Goal: Information Seeking & Learning: Learn about a topic

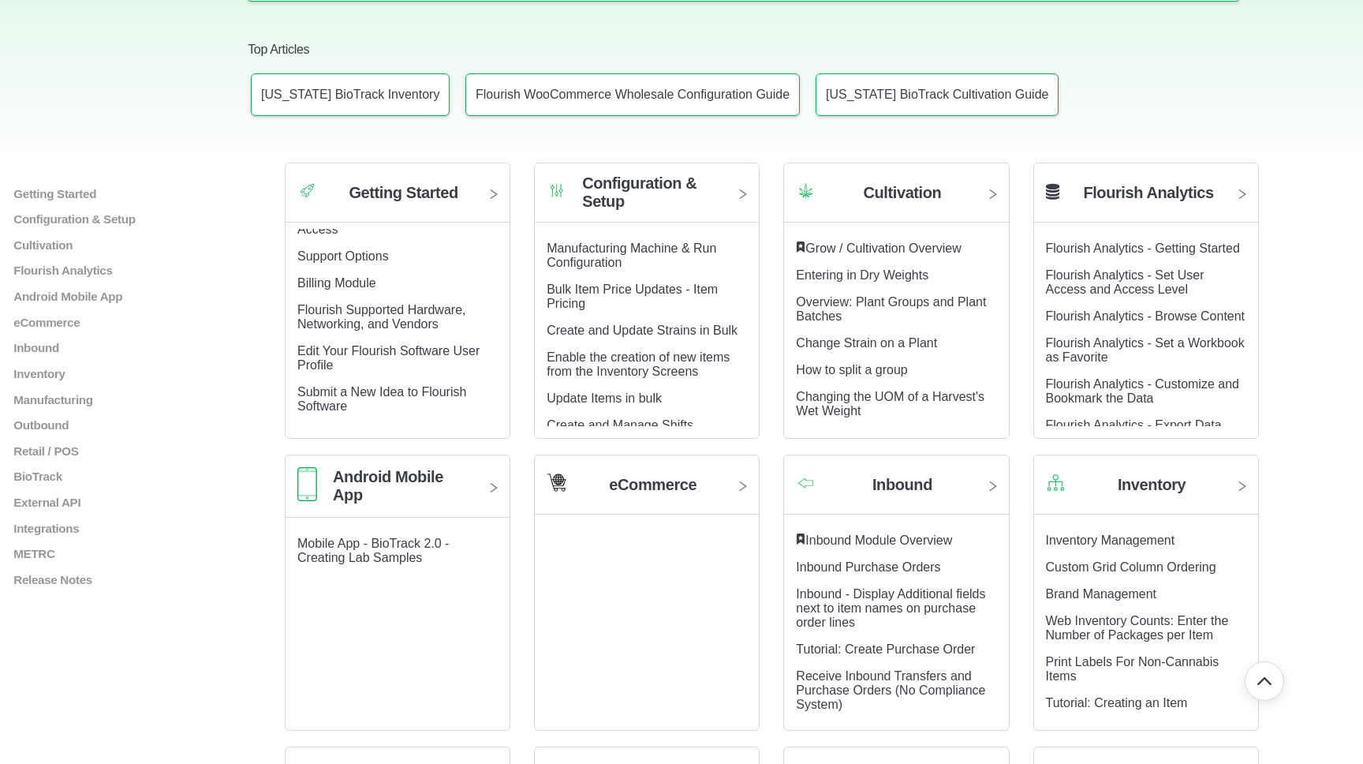
scroll to position [87, 0]
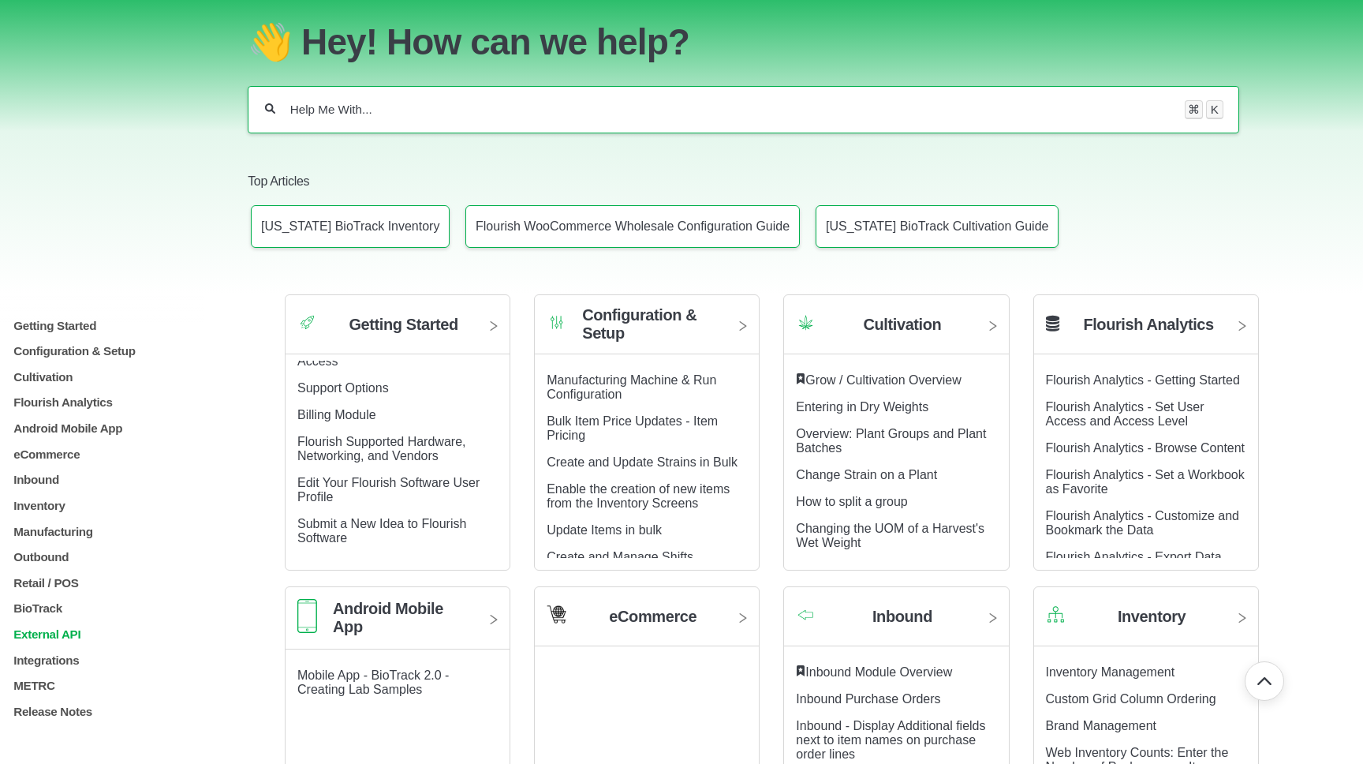
click at [51, 637] on p "External API" at bounding box center [123, 633] width 222 height 13
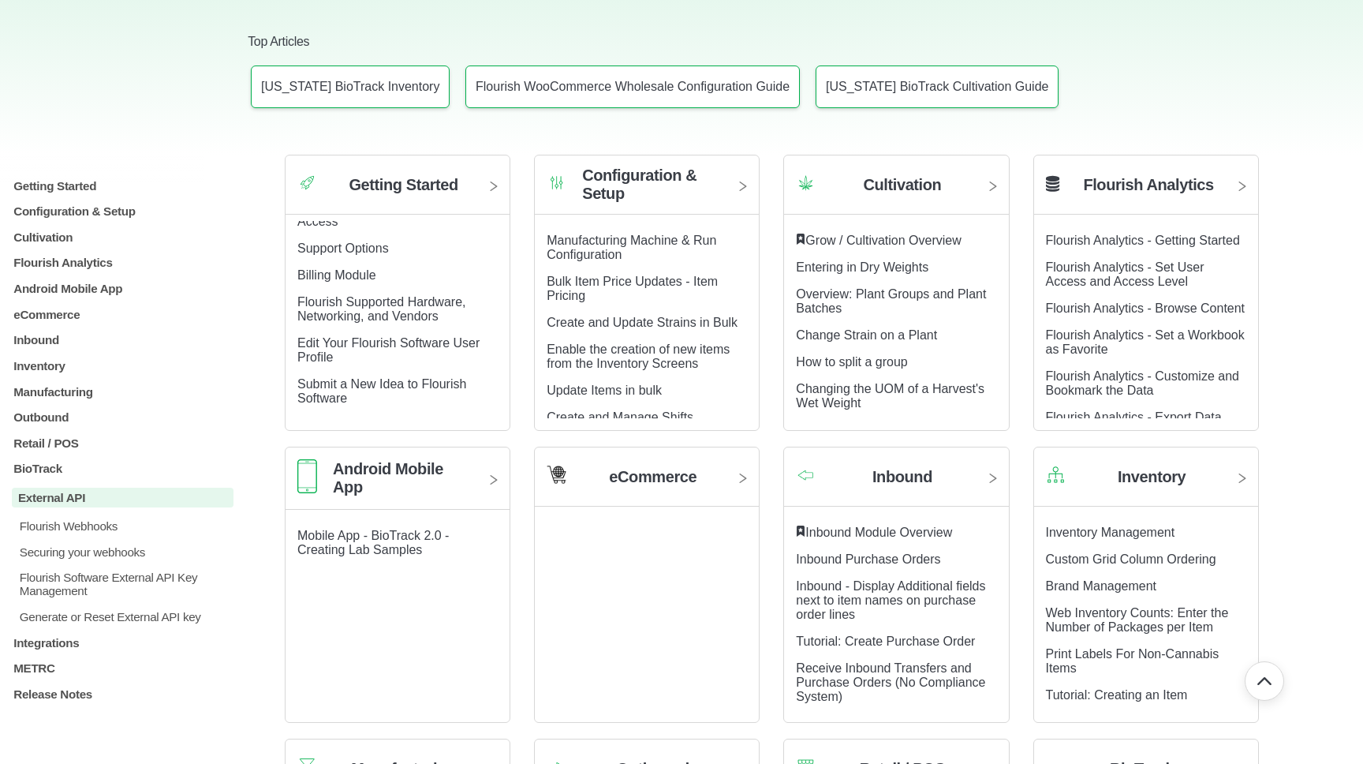
scroll to position [234, 0]
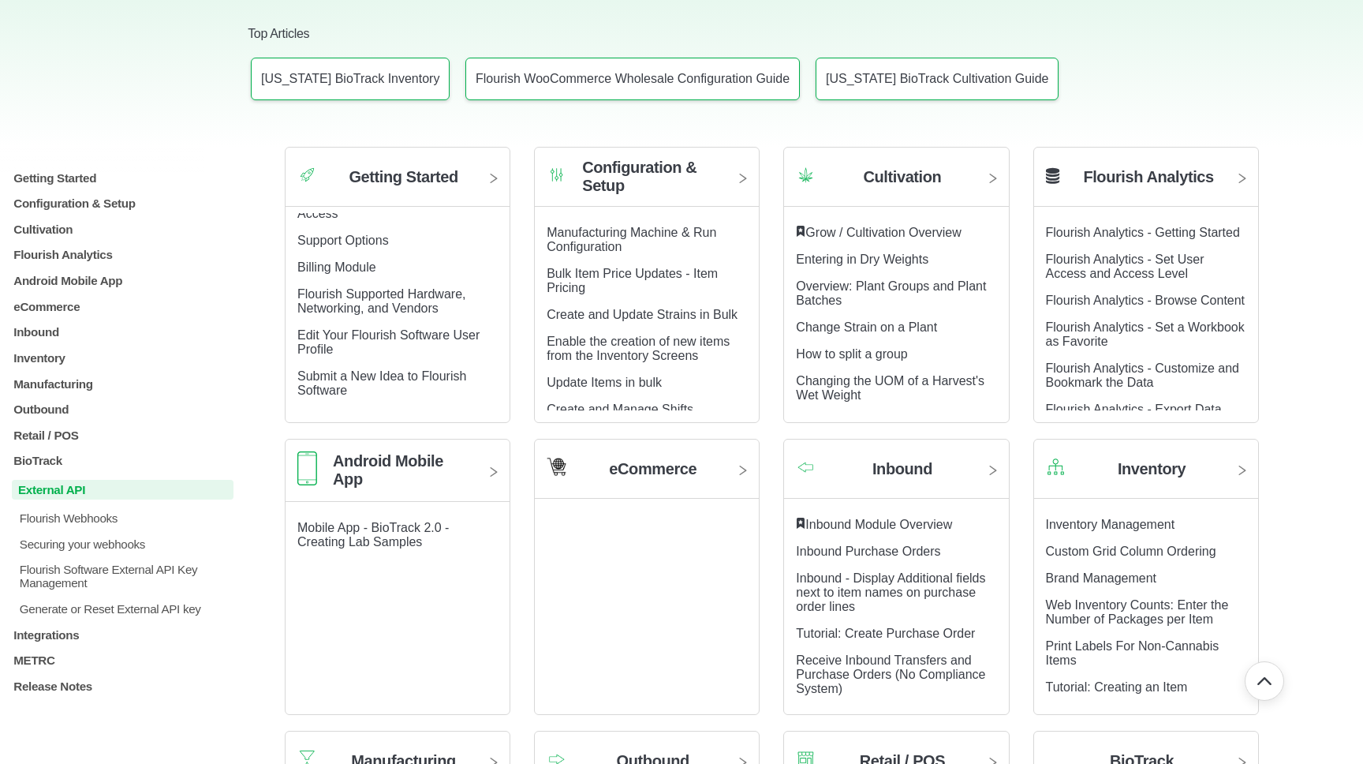
click at [42, 494] on p "External API" at bounding box center [123, 490] width 222 height 20
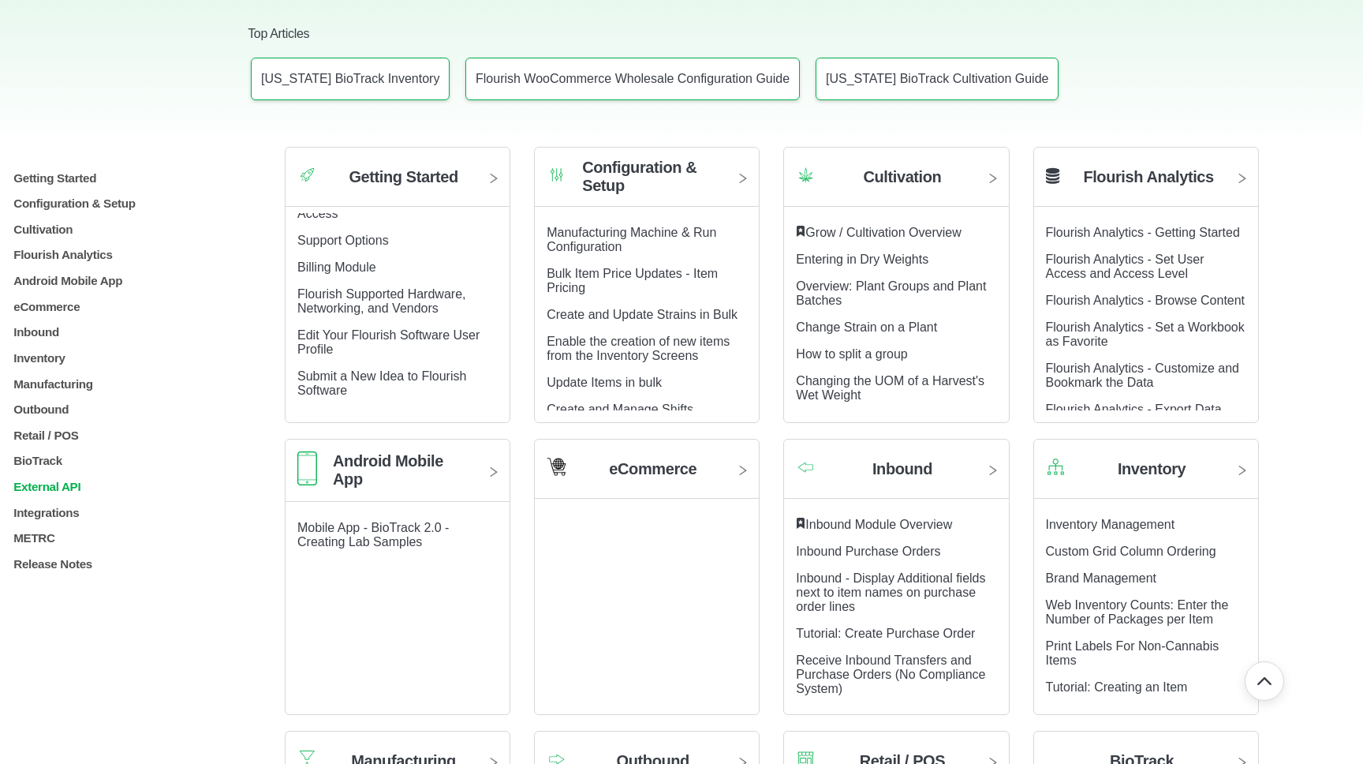
click at [42, 493] on p "External API" at bounding box center [123, 486] width 222 height 13
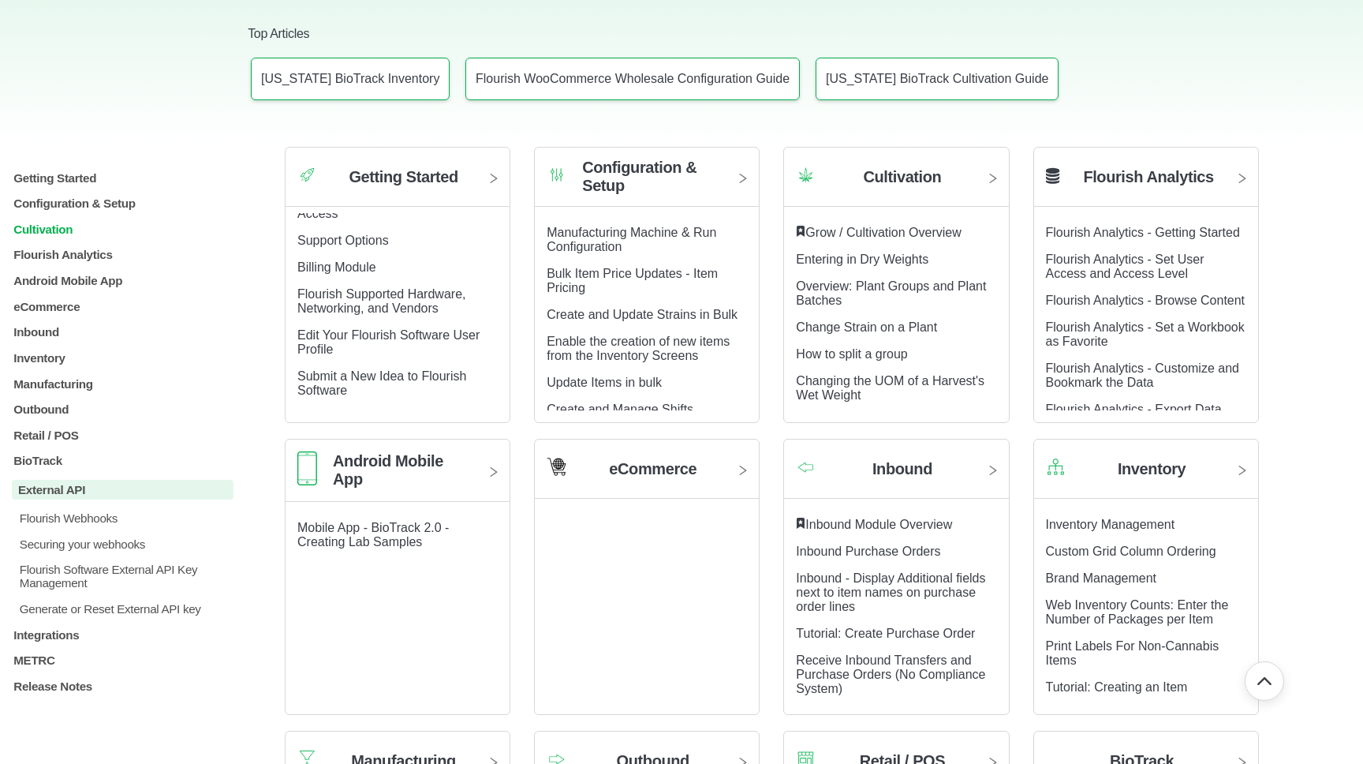
click at [30, 224] on p "Cultivation" at bounding box center [123, 228] width 222 height 13
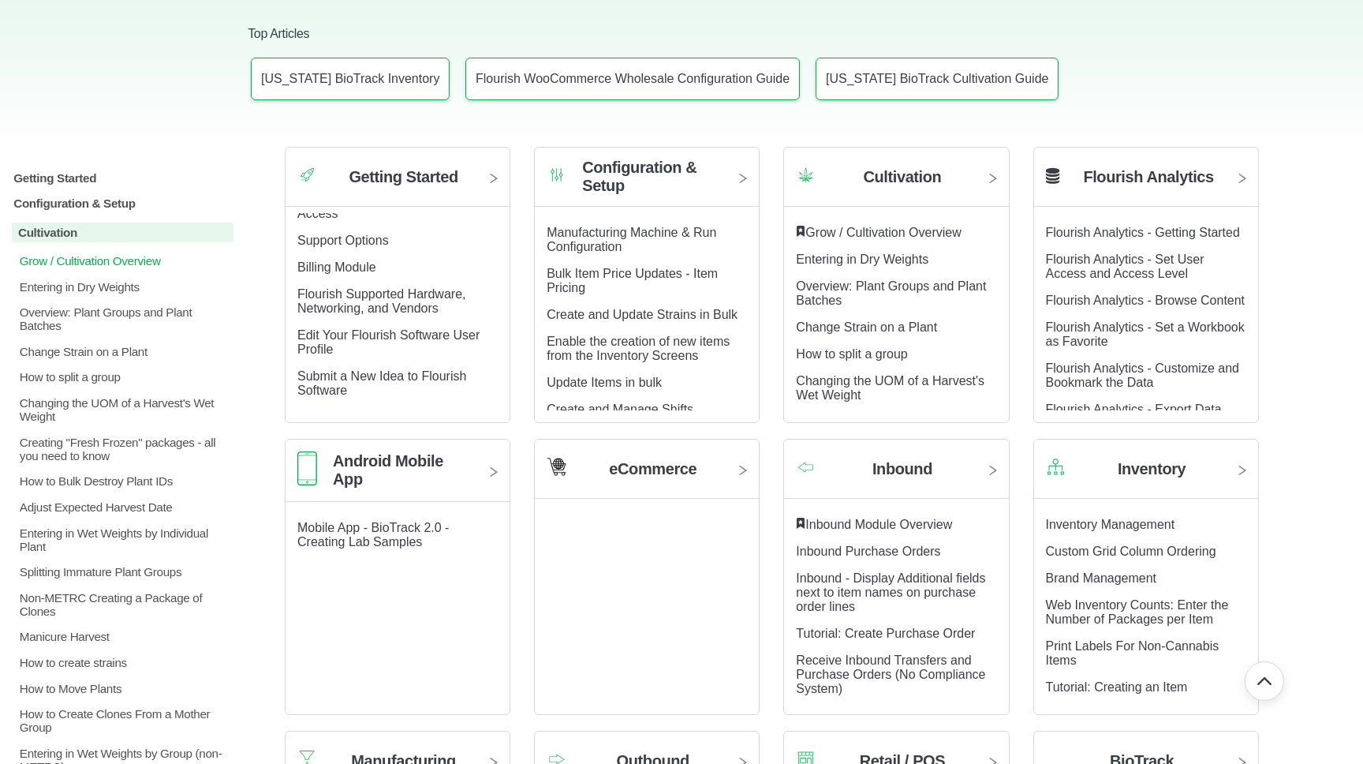
click at [55, 259] on p "Grow / Cultivation Overview" at bounding box center [125, 260] width 215 height 13
